Goal: Task Accomplishment & Management: Manage account settings

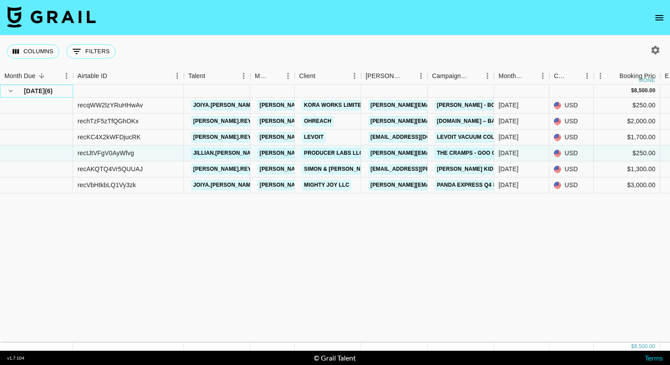
click at [27, 91] on span "[DATE]" at bounding box center [34, 90] width 21 height 9
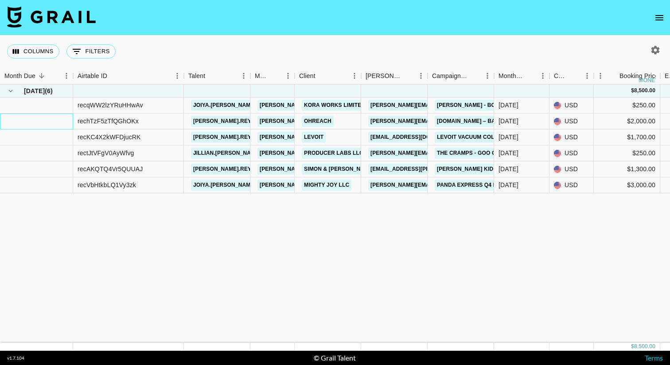
click at [22, 114] on div at bounding box center [36, 121] width 73 height 16
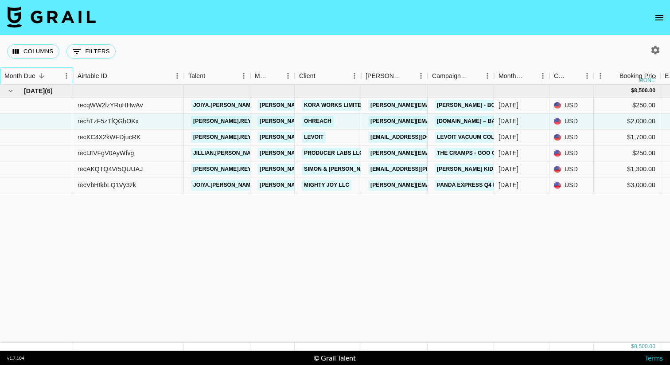
click at [32, 79] on div "Month Due" at bounding box center [19, 75] width 31 height 17
click at [41, 77] on icon "Sort" at bounding box center [42, 76] width 8 height 8
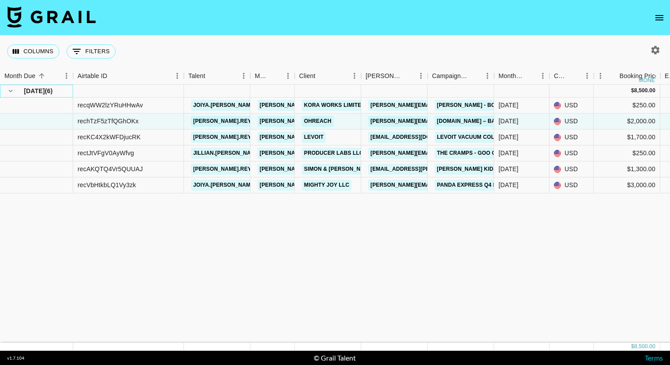
click at [45, 92] on span "[DATE]" at bounding box center [34, 90] width 21 height 9
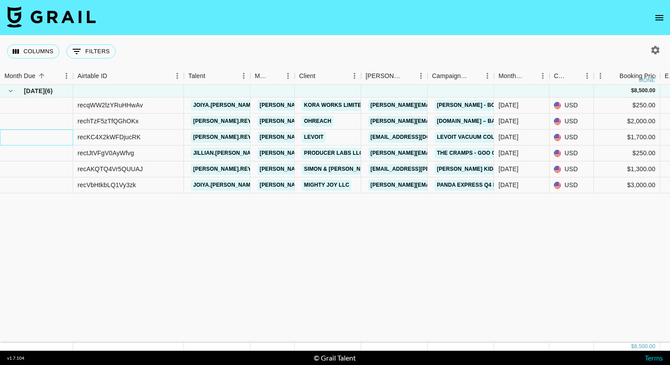
click at [30, 139] on div at bounding box center [36, 137] width 73 height 16
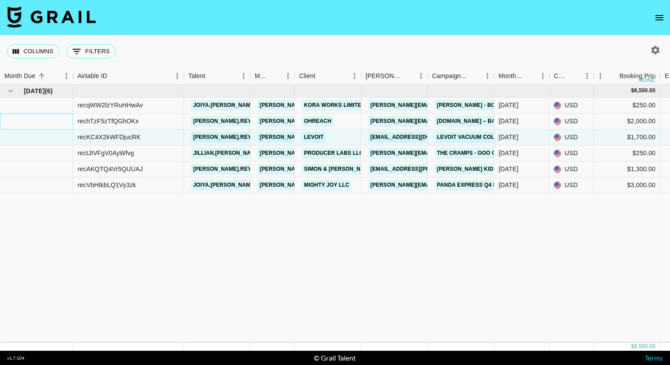
click at [43, 120] on div at bounding box center [36, 121] width 73 height 16
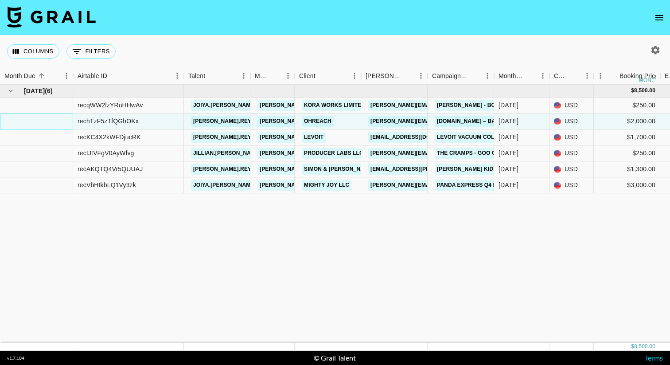
click at [13, 77] on div "Month Due" at bounding box center [19, 75] width 31 height 17
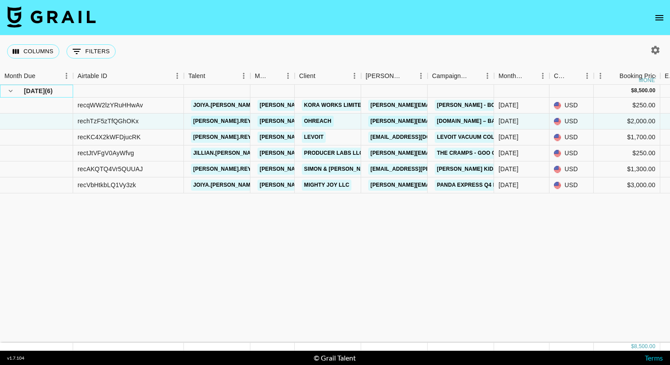
click at [42, 92] on span "[DATE]" at bounding box center [34, 90] width 21 height 9
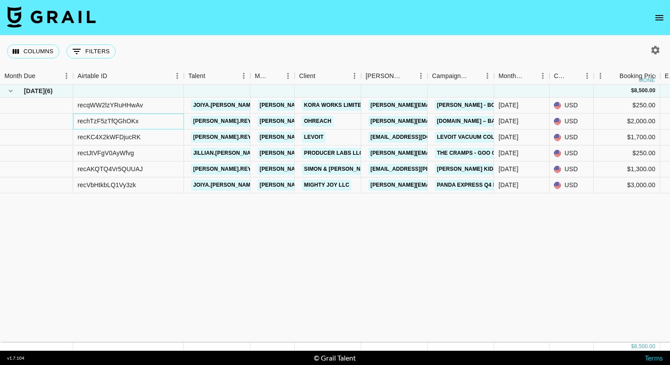
click at [145, 124] on div "rechTzF5zTfQGhOKx" at bounding box center [128, 121] width 111 height 16
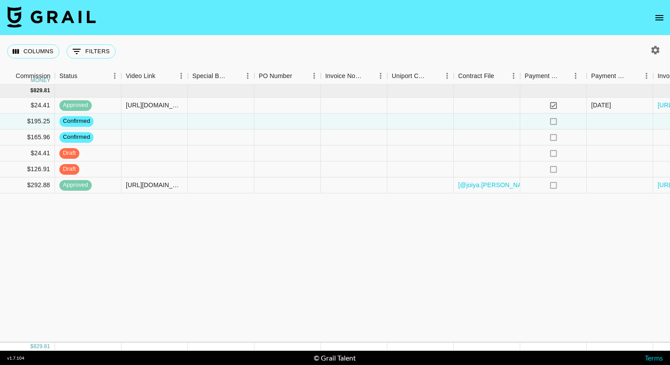
scroll to position [0, 801]
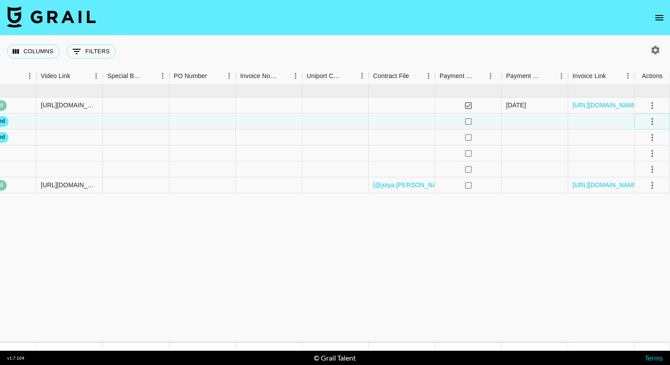
click at [651, 121] on icon "select merge strategy" at bounding box center [652, 121] width 2 height 7
click at [659, 73] on div "Actions" at bounding box center [652, 75] width 21 height 17
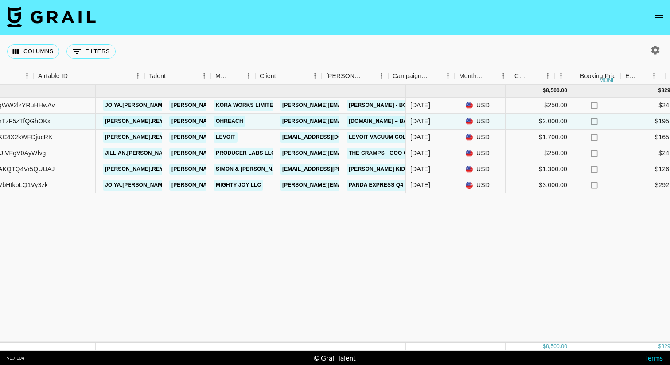
scroll to position [0, 39]
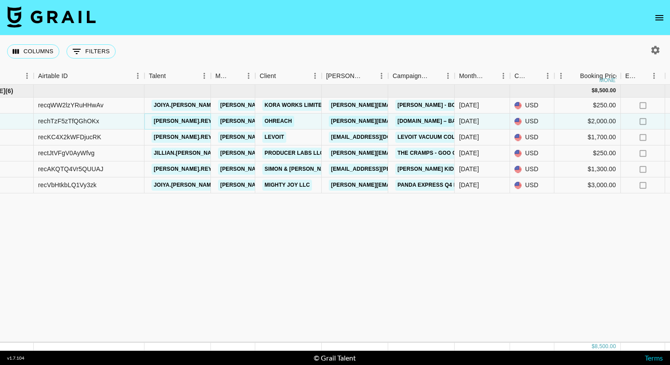
click at [172, 121] on link "[PERSON_NAME].reynaaa" at bounding box center [190, 121] width 78 height 11
click at [471, 121] on div "[DATE]" at bounding box center [469, 120] width 20 height 9
click at [493, 116] on div "[DATE]" at bounding box center [481, 121] width 55 height 16
click at [466, 121] on div "[DATE]" at bounding box center [469, 120] width 20 height 9
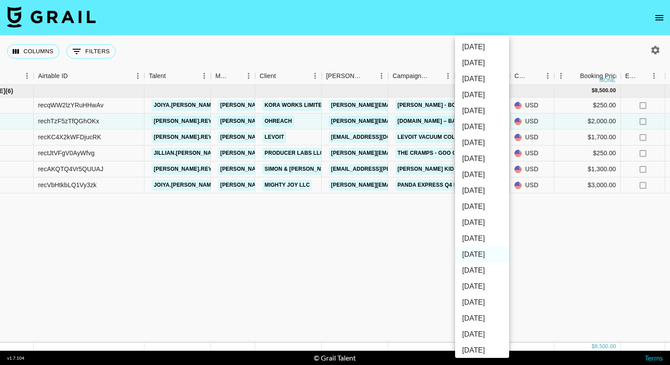
click at [487, 236] on li "[DATE]" at bounding box center [482, 238] width 54 height 16
type input "[DATE]"
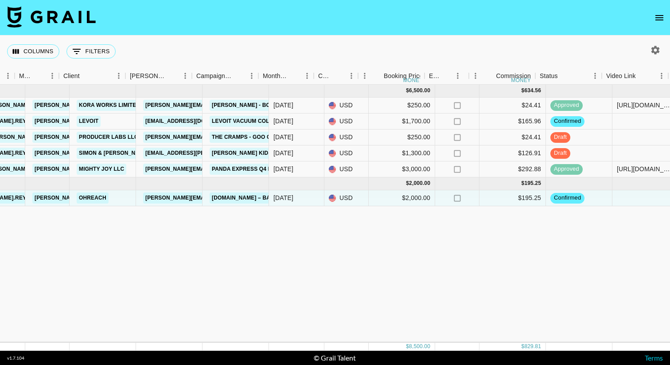
scroll to position [0, 139]
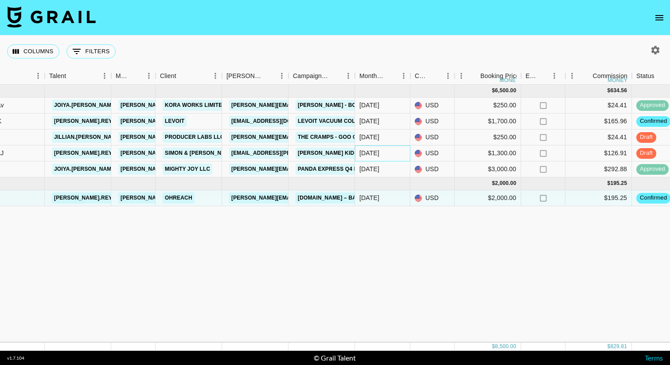
click at [368, 152] on div "[DATE]" at bounding box center [369, 152] width 20 height 9
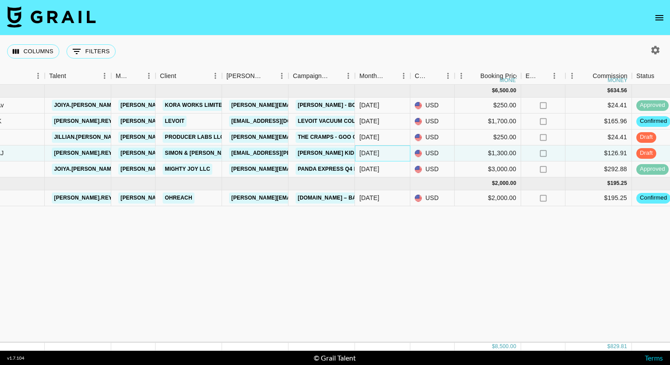
click at [368, 152] on div "[DATE]" at bounding box center [369, 152] width 20 height 9
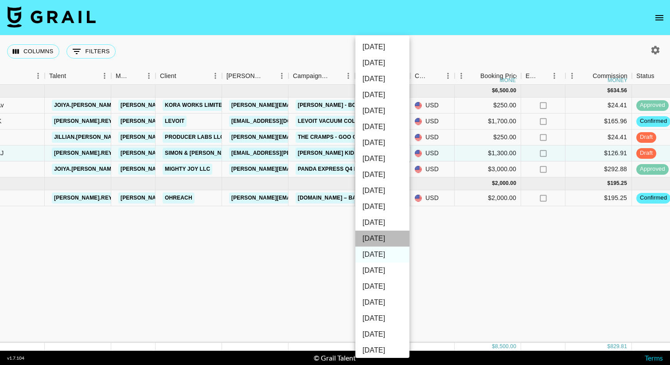
click at [376, 235] on li "[DATE]" at bounding box center [382, 238] width 54 height 16
type input "[DATE]"
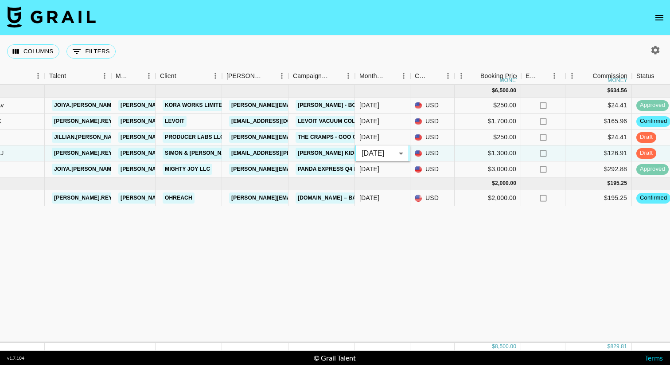
click at [343, 216] on div "[DATE] ( 5 ) $ 6,500.00 $ 634.56 recqWW2lzYRuHHwAv joiya.[PERSON_NAME] [PERSON_…" at bounding box center [596, 214] width 1470 height 258
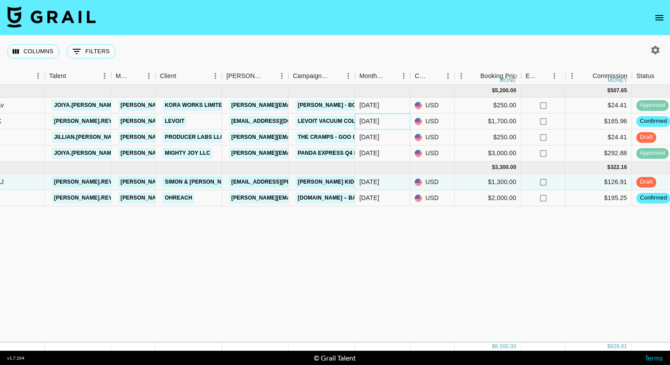
click at [376, 128] on div "[DATE]" at bounding box center [382, 121] width 55 height 16
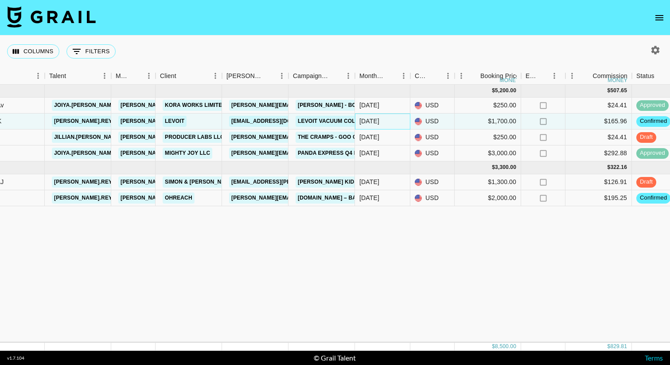
click at [392, 121] on div "[DATE]" at bounding box center [382, 121] width 55 height 16
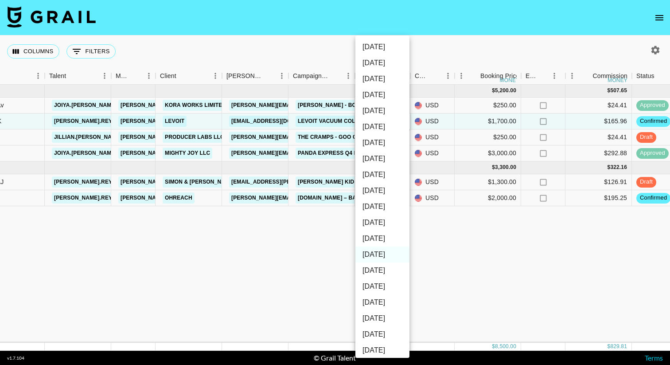
click at [380, 237] on li "[DATE]" at bounding box center [382, 238] width 54 height 16
type input "[DATE]"
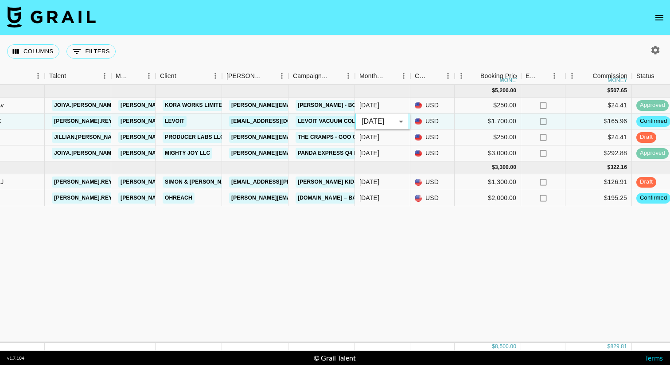
click at [337, 211] on div "[DATE] ( 4 ) $ 5,200.00 $ 507.65 recqWW2lzYRuHHwAv joiya.[PERSON_NAME] [PERSON_…" at bounding box center [596, 214] width 1470 height 258
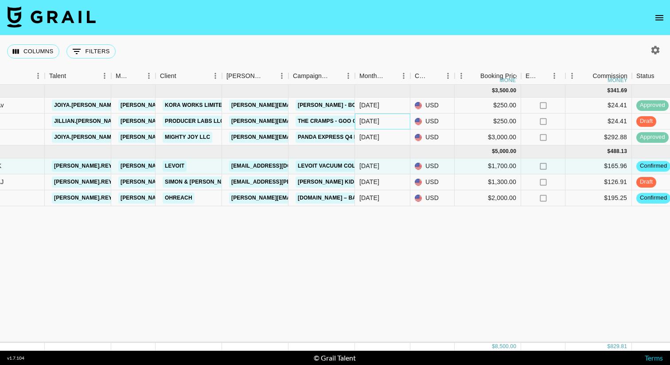
click at [396, 119] on div "[DATE]" at bounding box center [382, 121] width 55 height 16
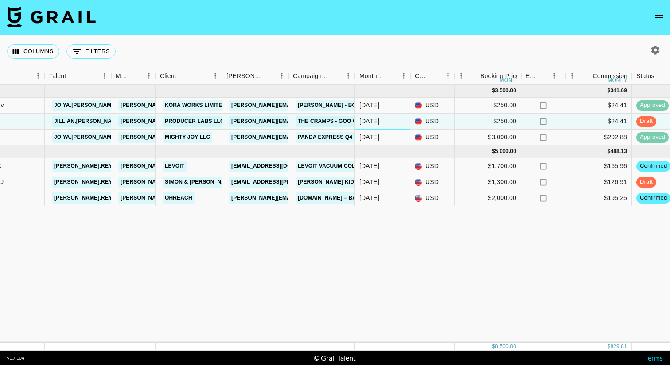
click at [396, 119] on div "[DATE]" at bounding box center [382, 121] width 55 height 16
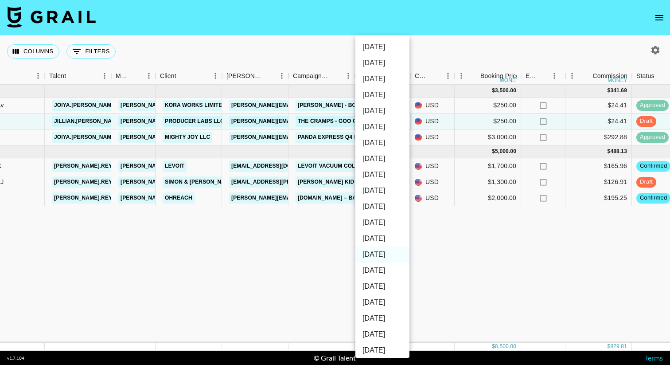
click at [384, 234] on li "[DATE]" at bounding box center [382, 238] width 54 height 16
type input "[DATE]"
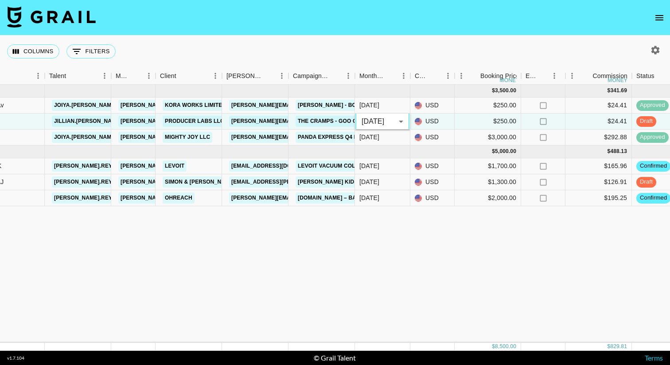
click at [329, 231] on div "[DATE] ( 3 ) $ 3,500.00 $ 341.69 recqWW2lzYRuHHwAv joiya.[PERSON_NAME] [PERSON_…" at bounding box center [596, 214] width 1470 height 258
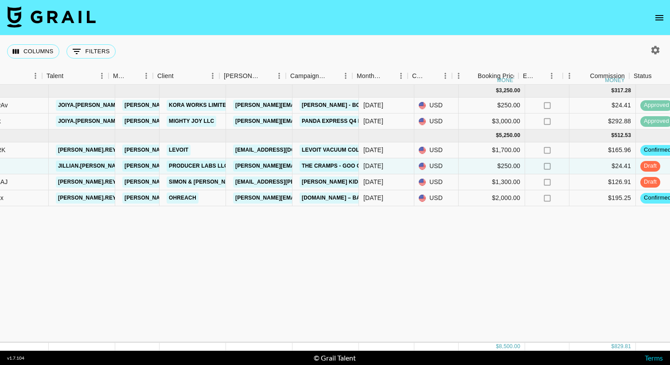
scroll to position [0, 147]
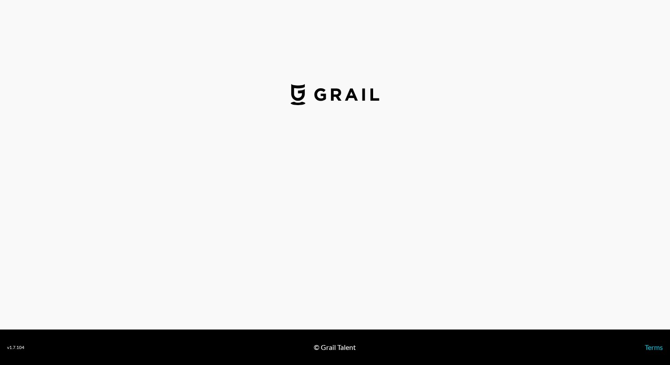
select select "USD"
